Goal: Information Seeking & Learning: Learn about a topic

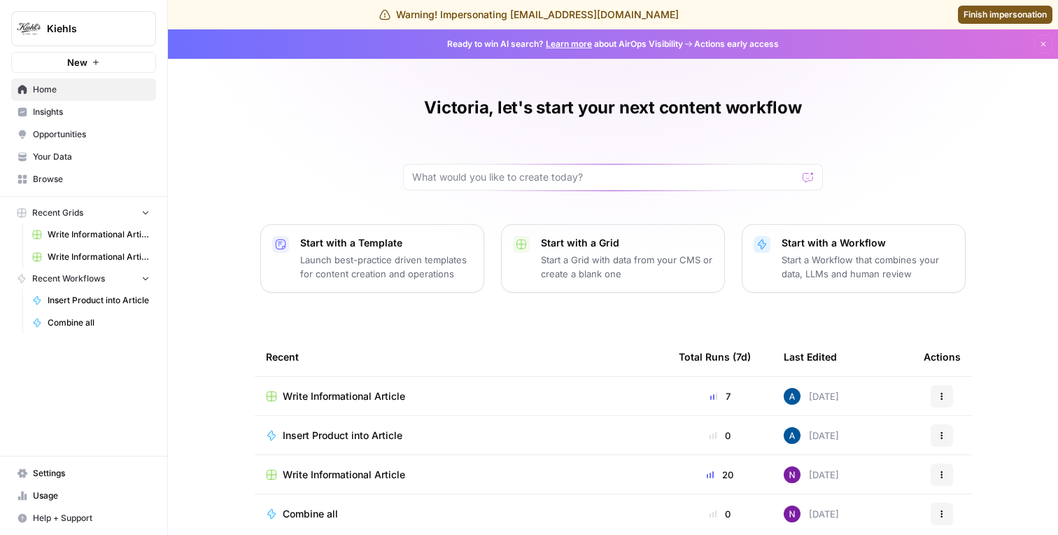
click at [71, 112] on span "Insights" at bounding box center [91, 112] width 117 height 13
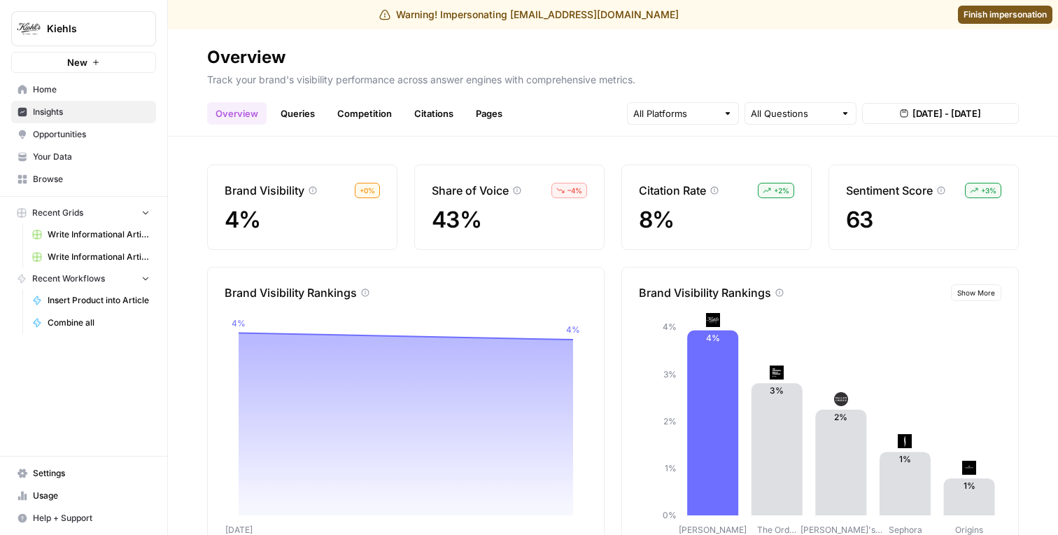
click at [337, 110] on link "Competition" at bounding box center [364, 113] width 71 height 22
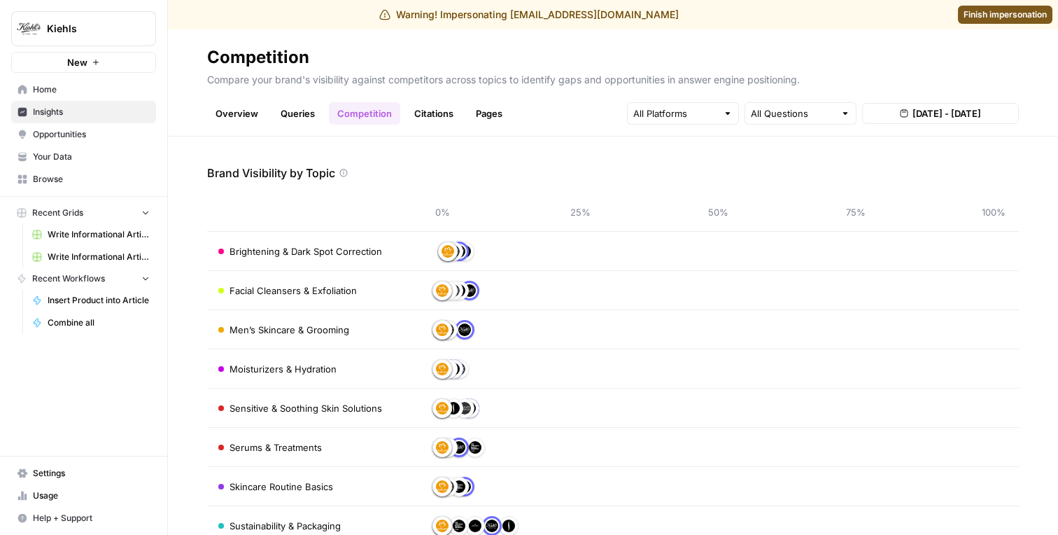
click at [426, 110] on link "Citations" at bounding box center [434, 113] width 56 height 22
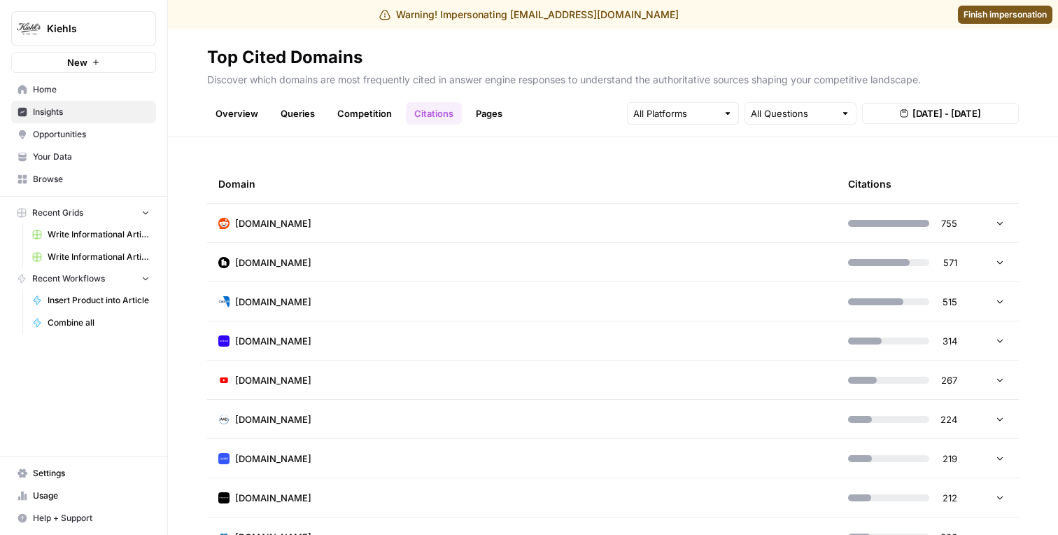
click at [280, 113] on link "Queries" at bounding box center [297, 113] width 51 height 22
